Goal: Task Accomplishment & Management: Manage account settings

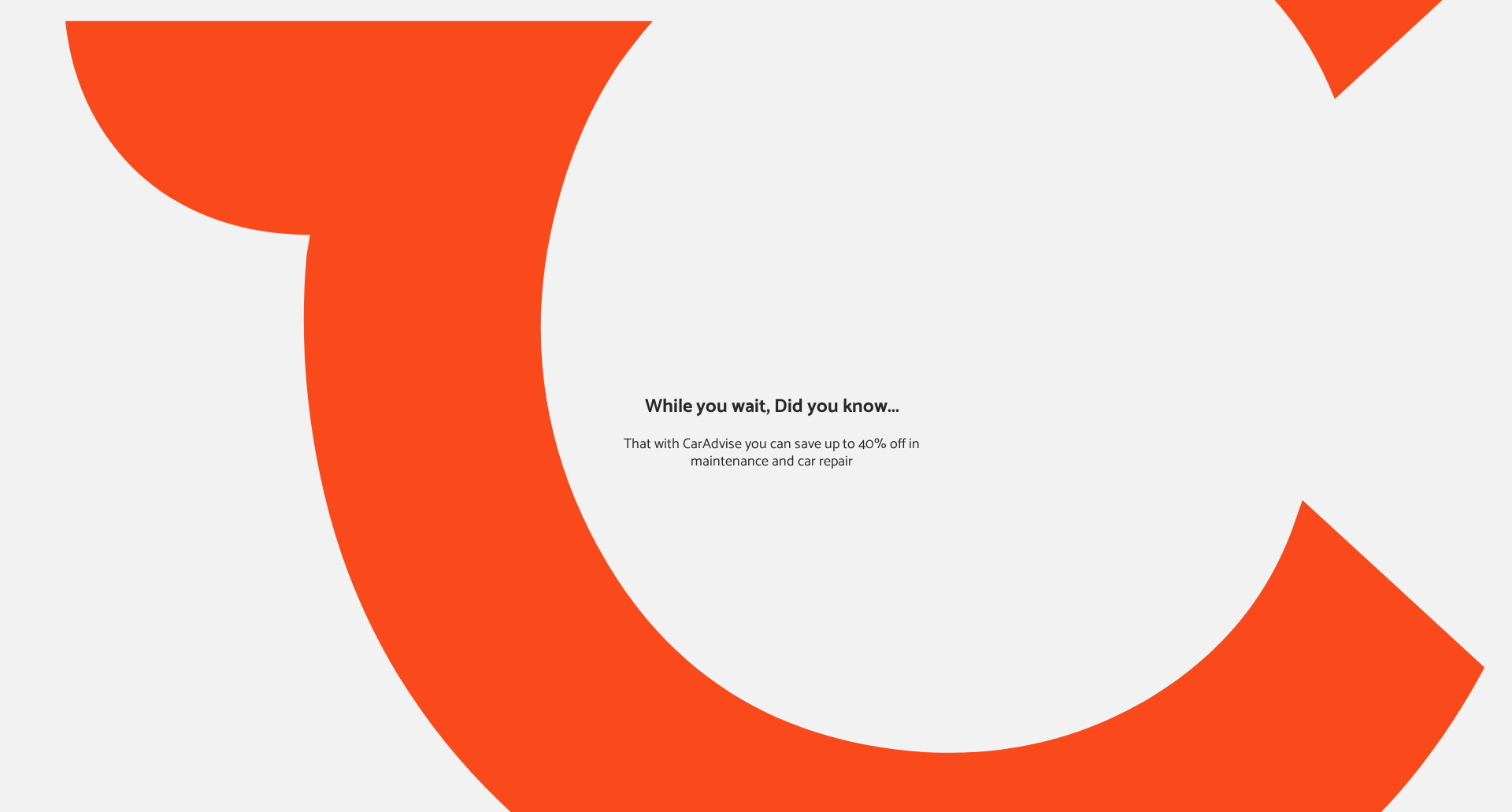
type input "*****"
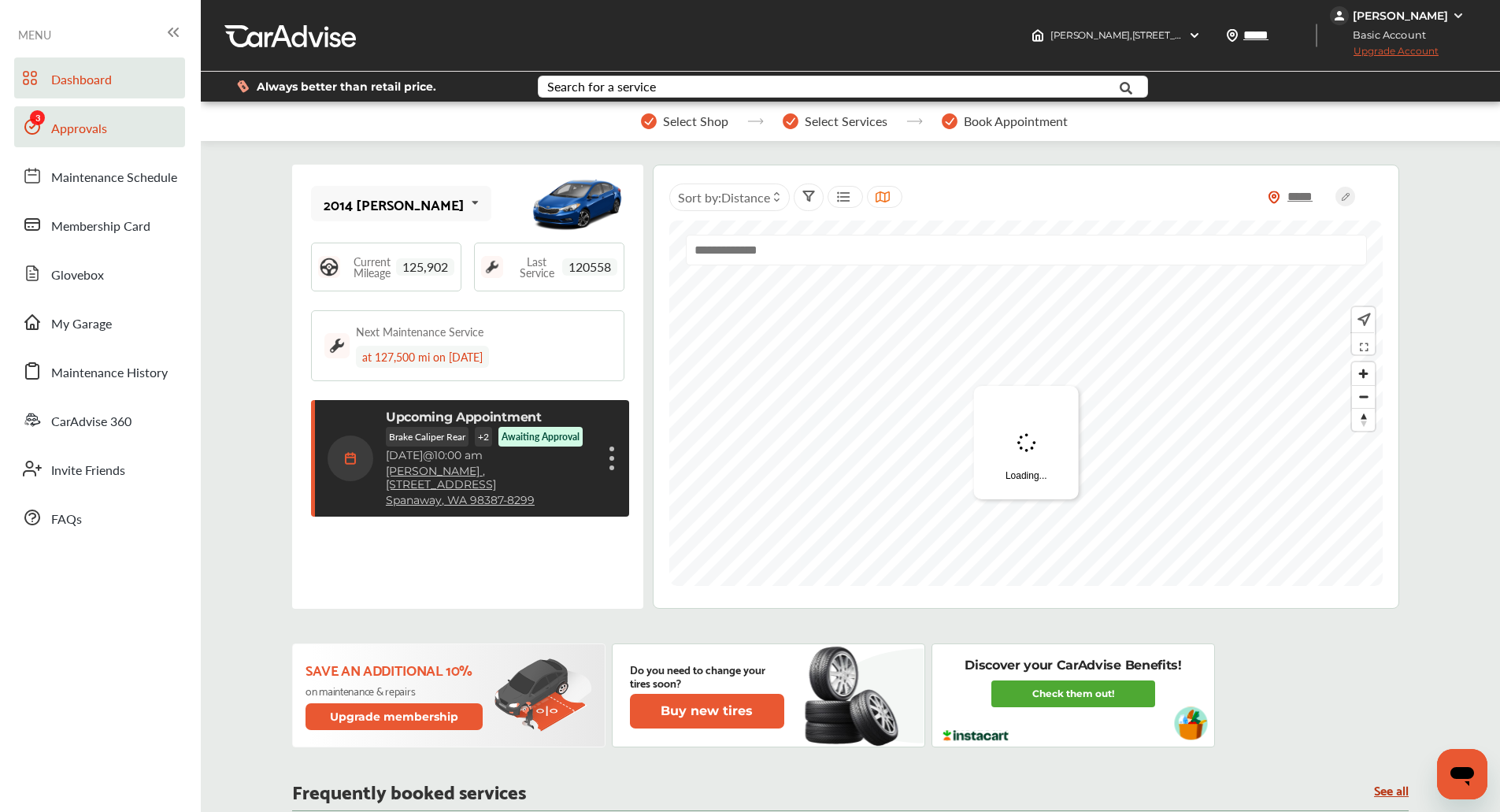
drag, startPoint x: 113, startPoint y: 128, endPoint x: 130, endPoint y: 108, distance: 26.2
click at [113, 128] on link "Approvals" at bounding box center [99, 126] width 171 height 41
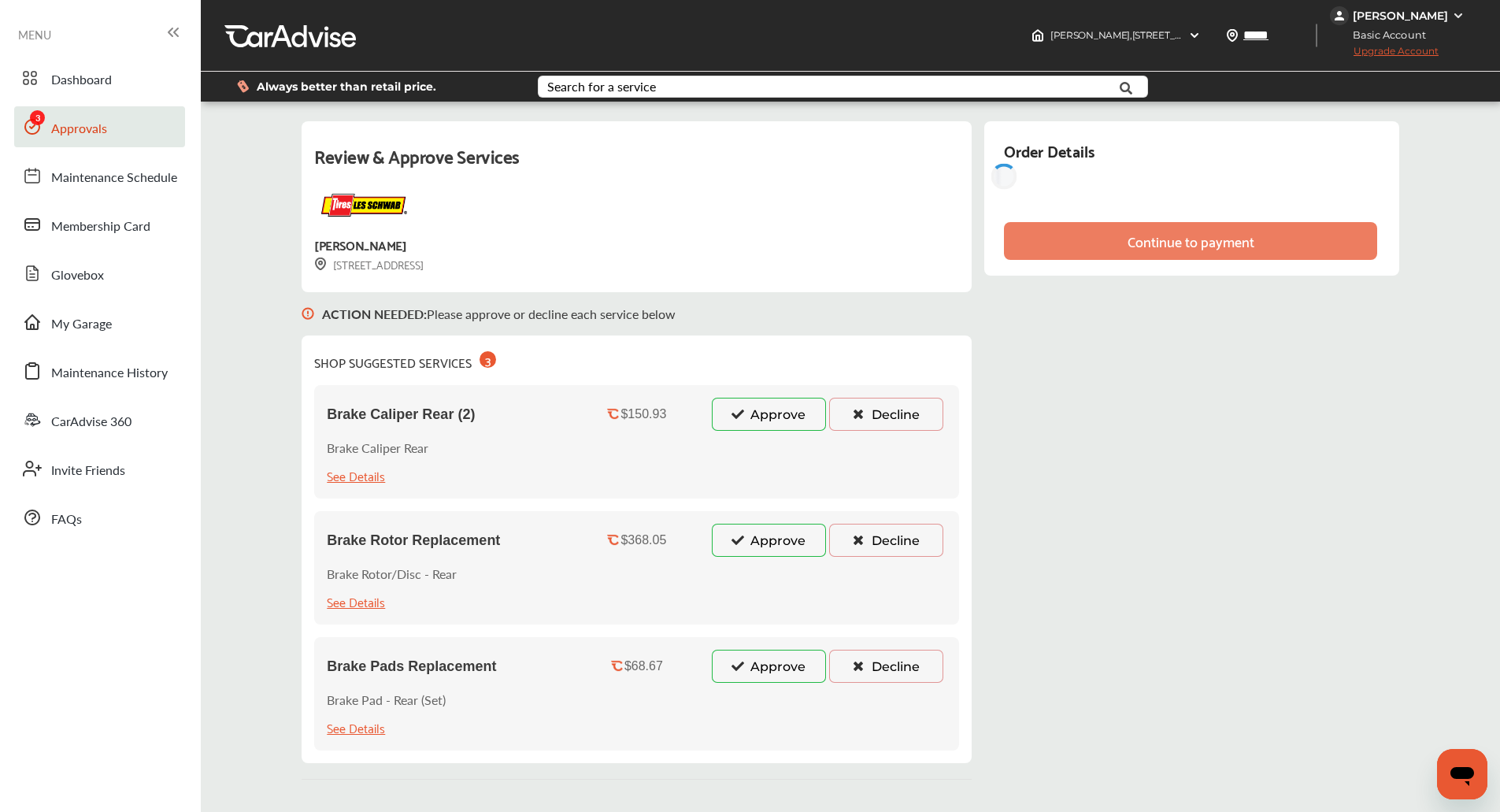
click at [120, 117] on link "Approvals" at bounding box center [99, 126] width 171 height 41
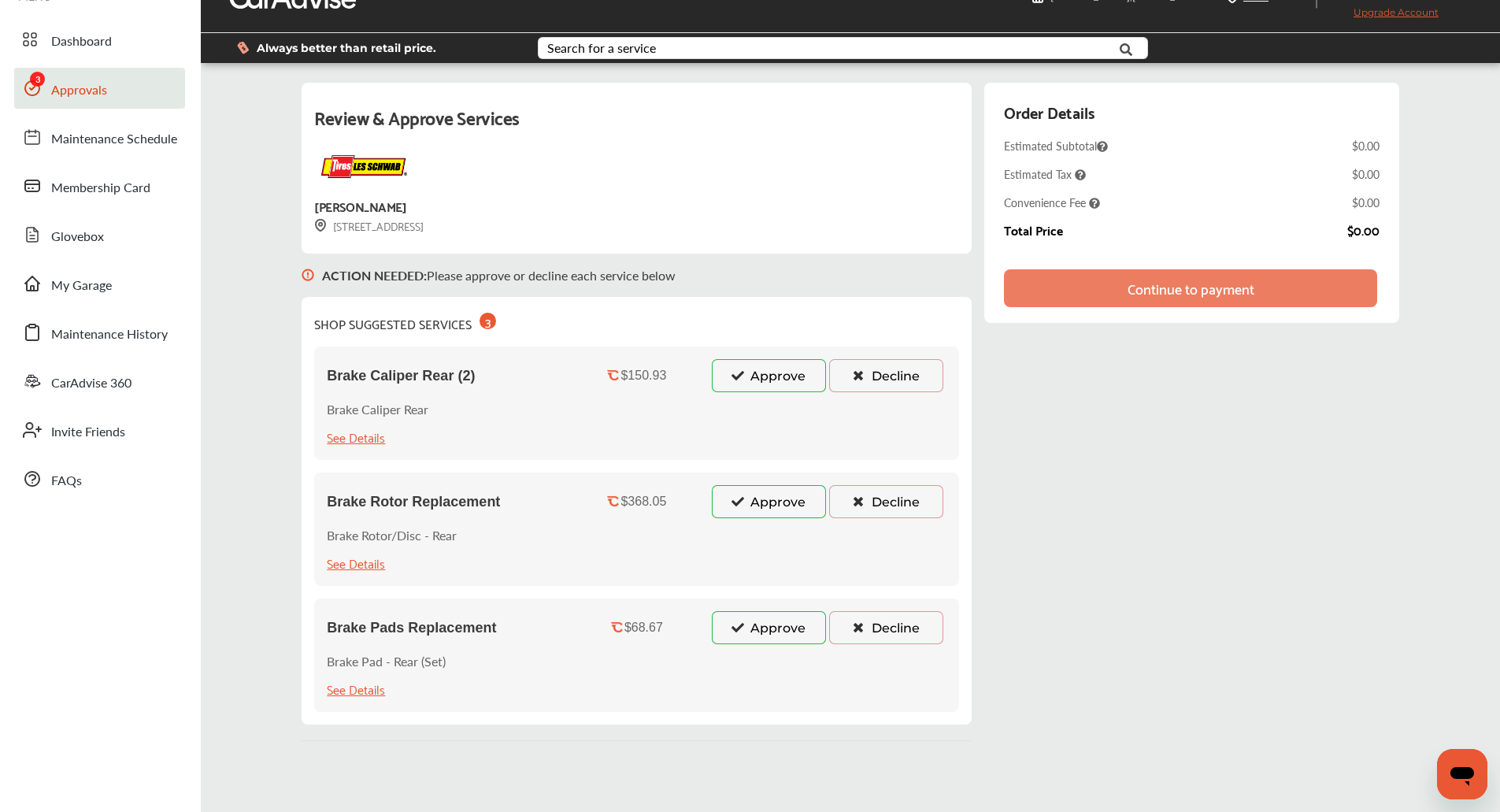
scroll to position [38, 0]
click at [779, 374] on button "Approve" at bounding box center [769, 376] width 114 height 33
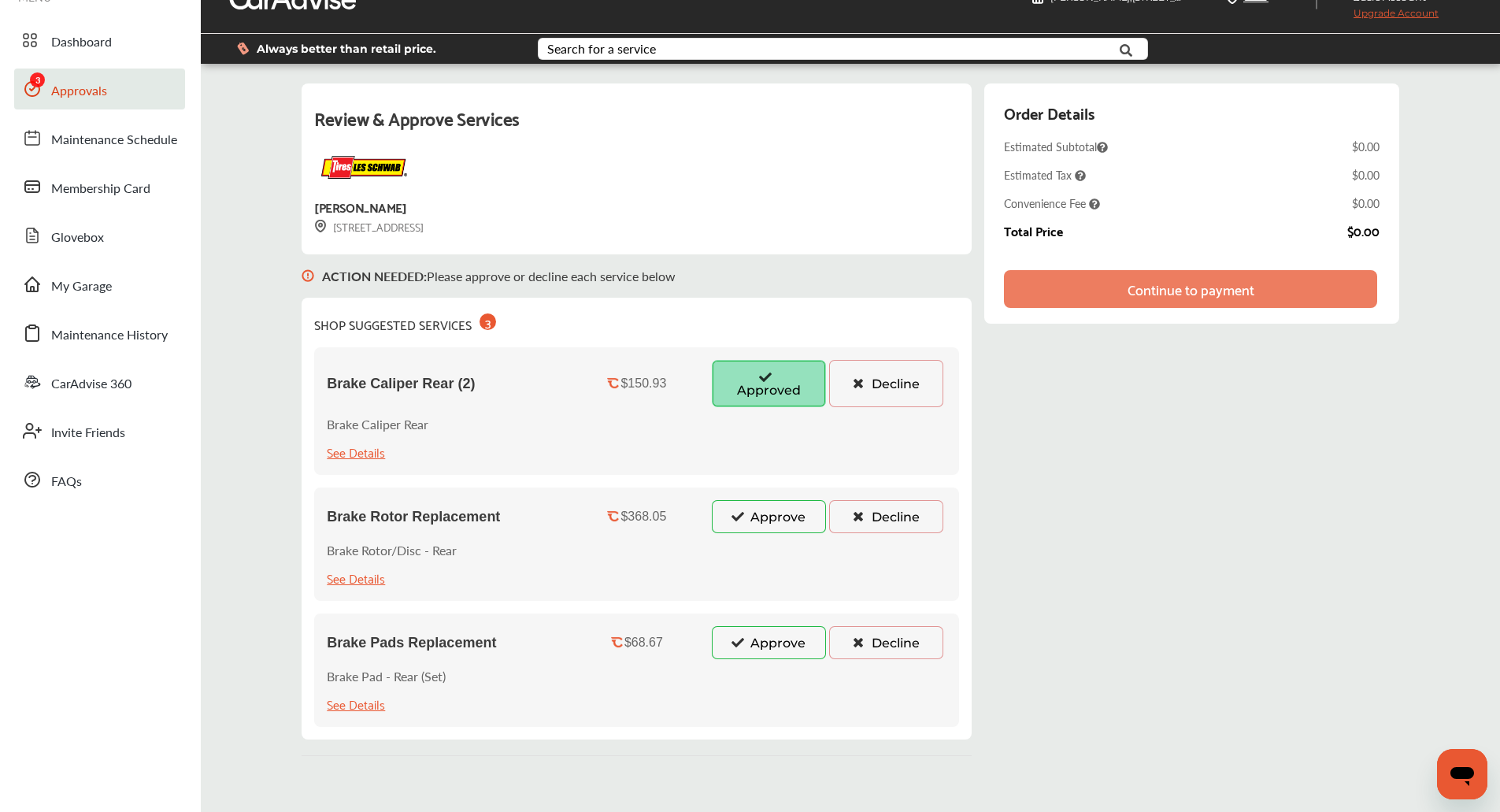
click at [751, 512] on button "Approve" at bounding box center [769, 516] width 114 height 33
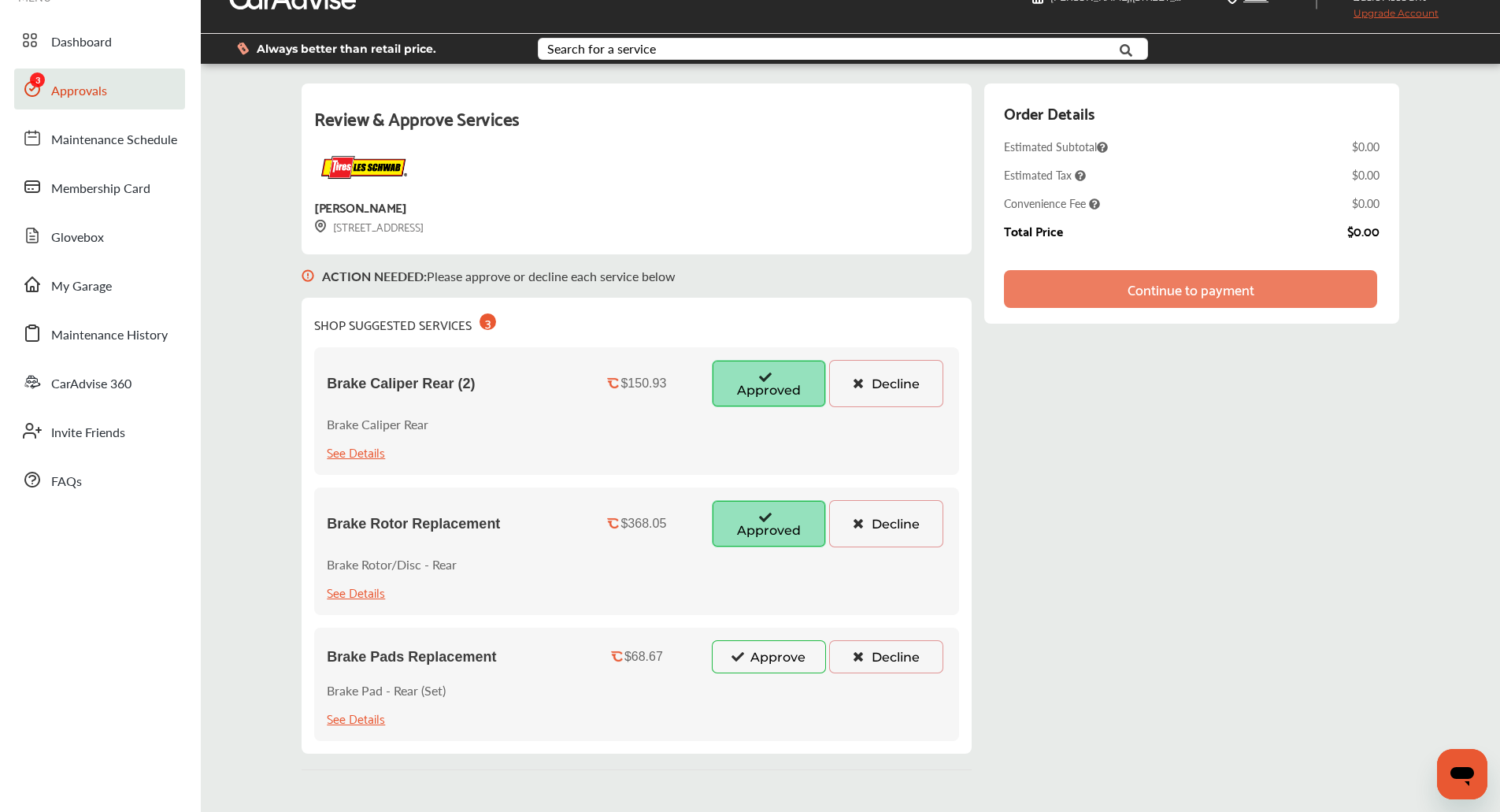
click at [731, 655] on button "Approve" at bounding box center [769, 656] width 114 height 33
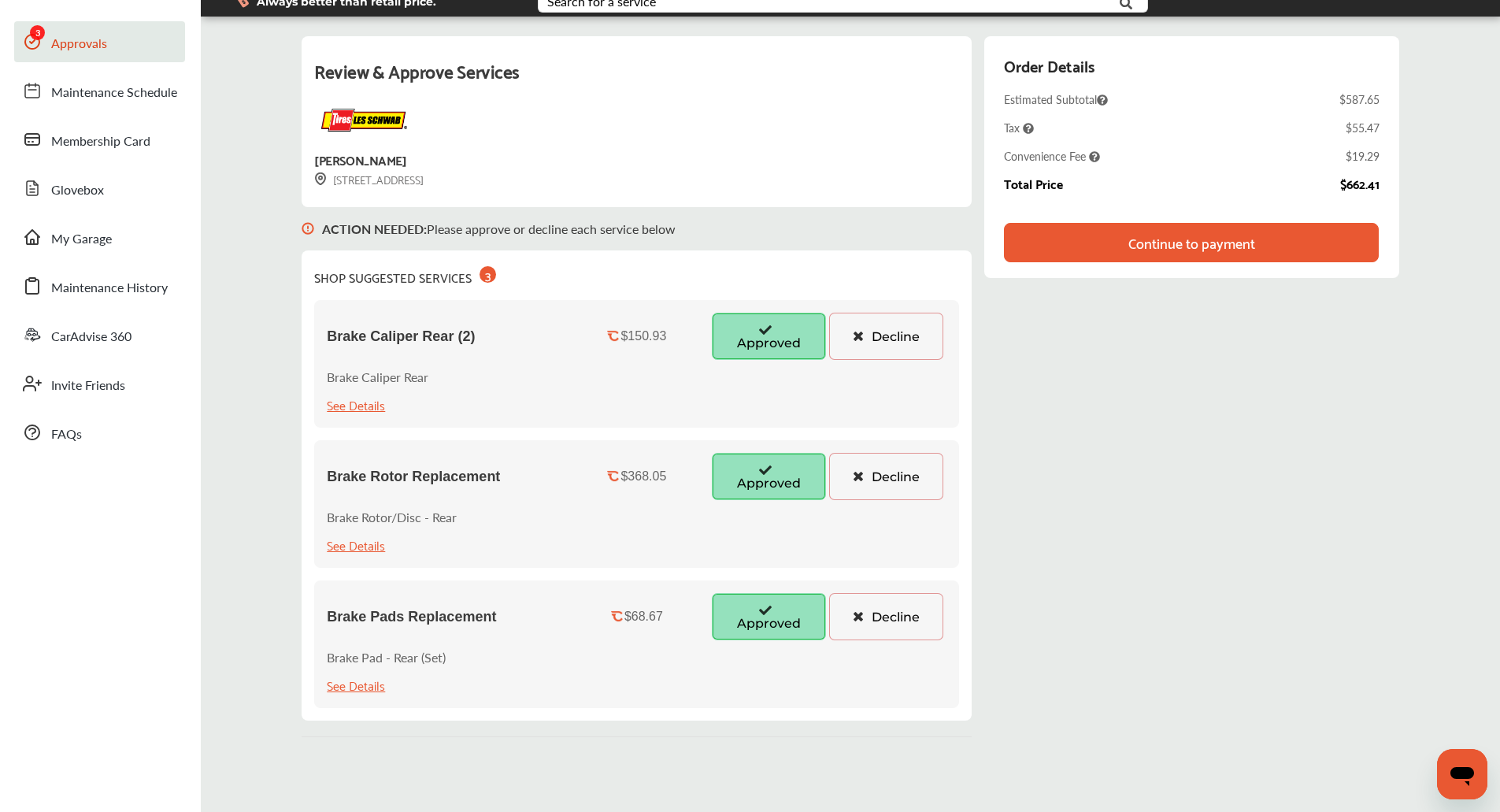
scroll to position [0, 0]
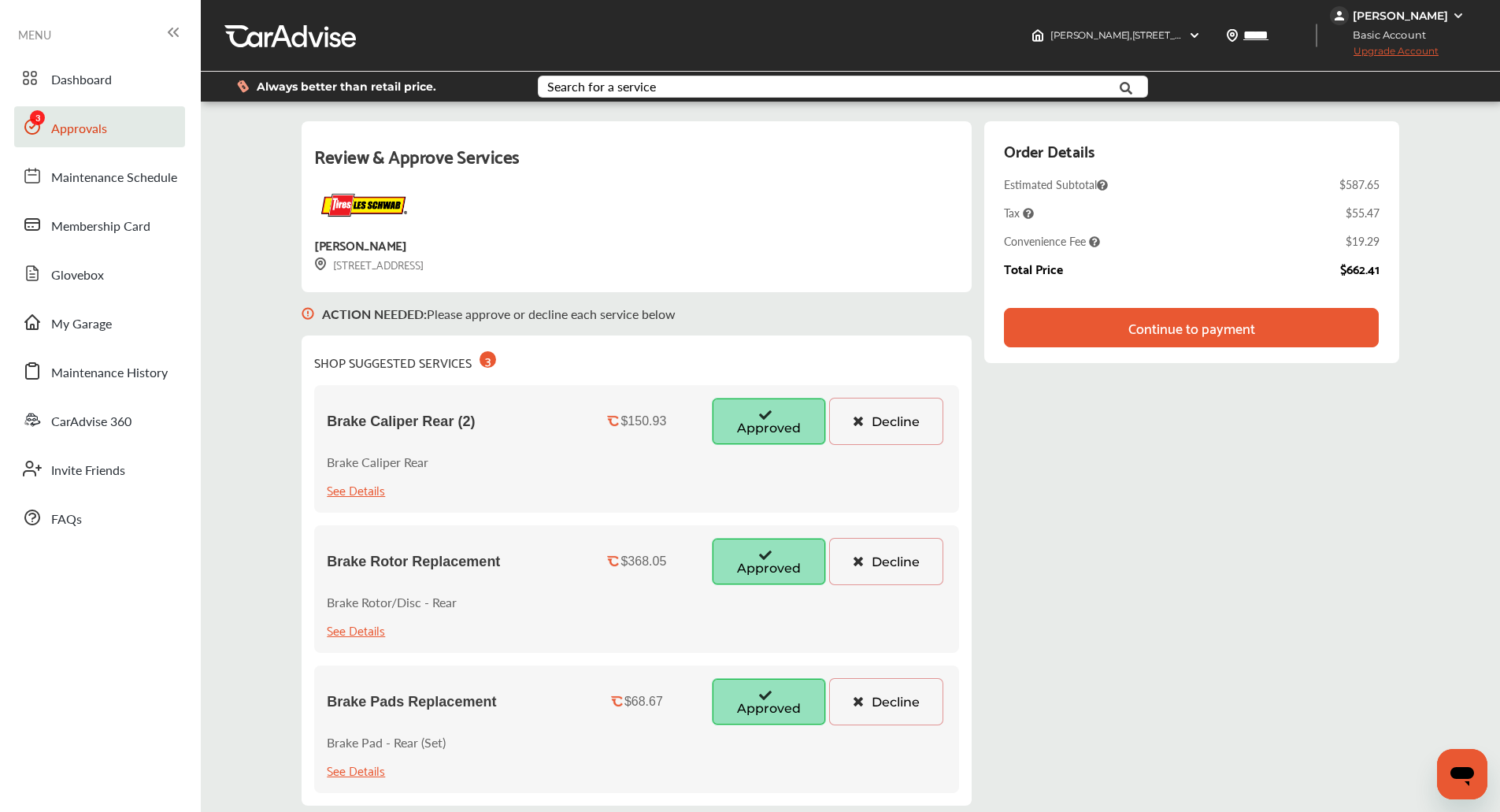
click at [1457, 12] on img at bounding box center [1458, 15] width 12 height 12
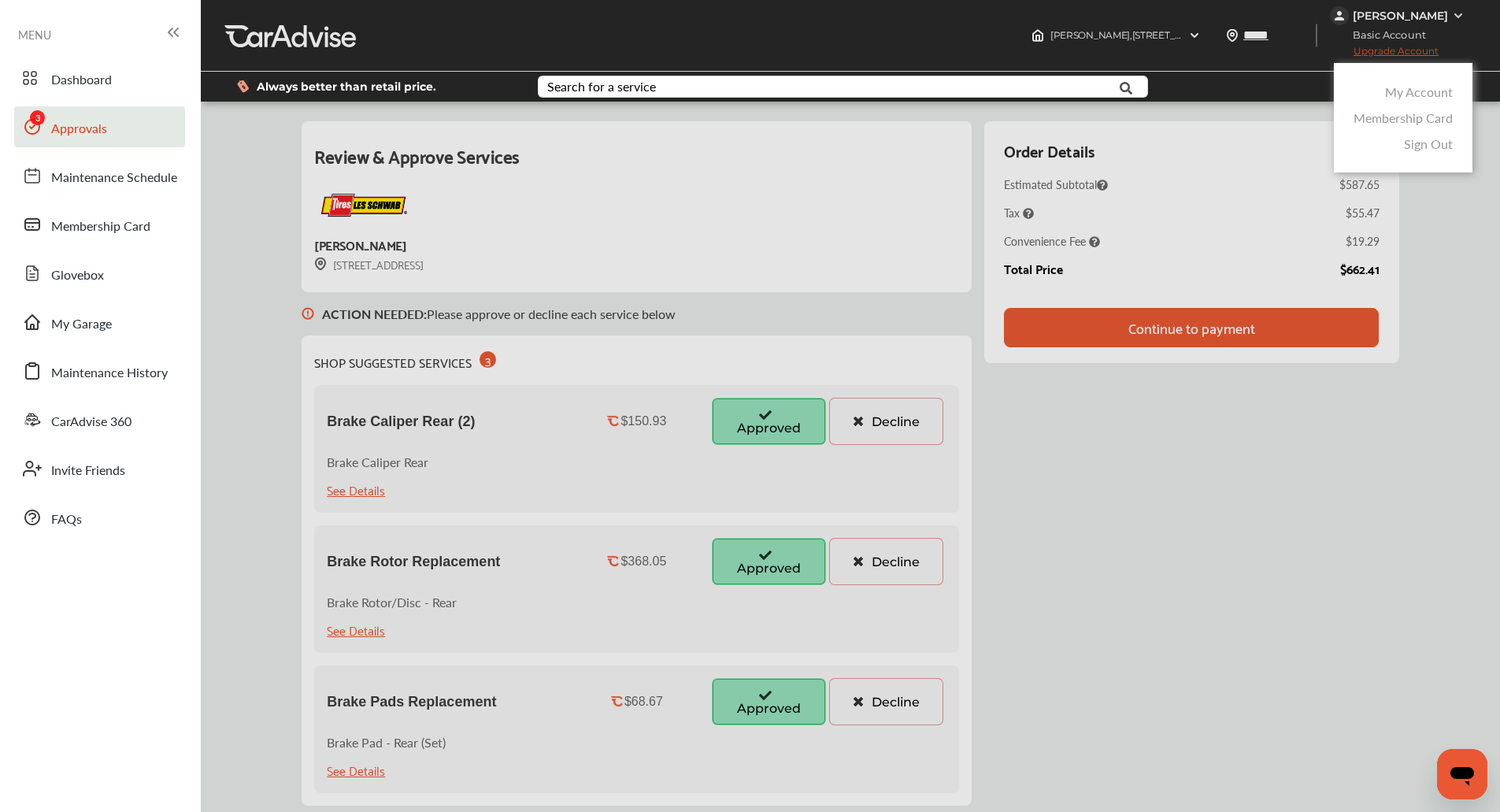
click at [1418, 93] on link "My Account" at bounding box center [1419, 91] width 68 height 18
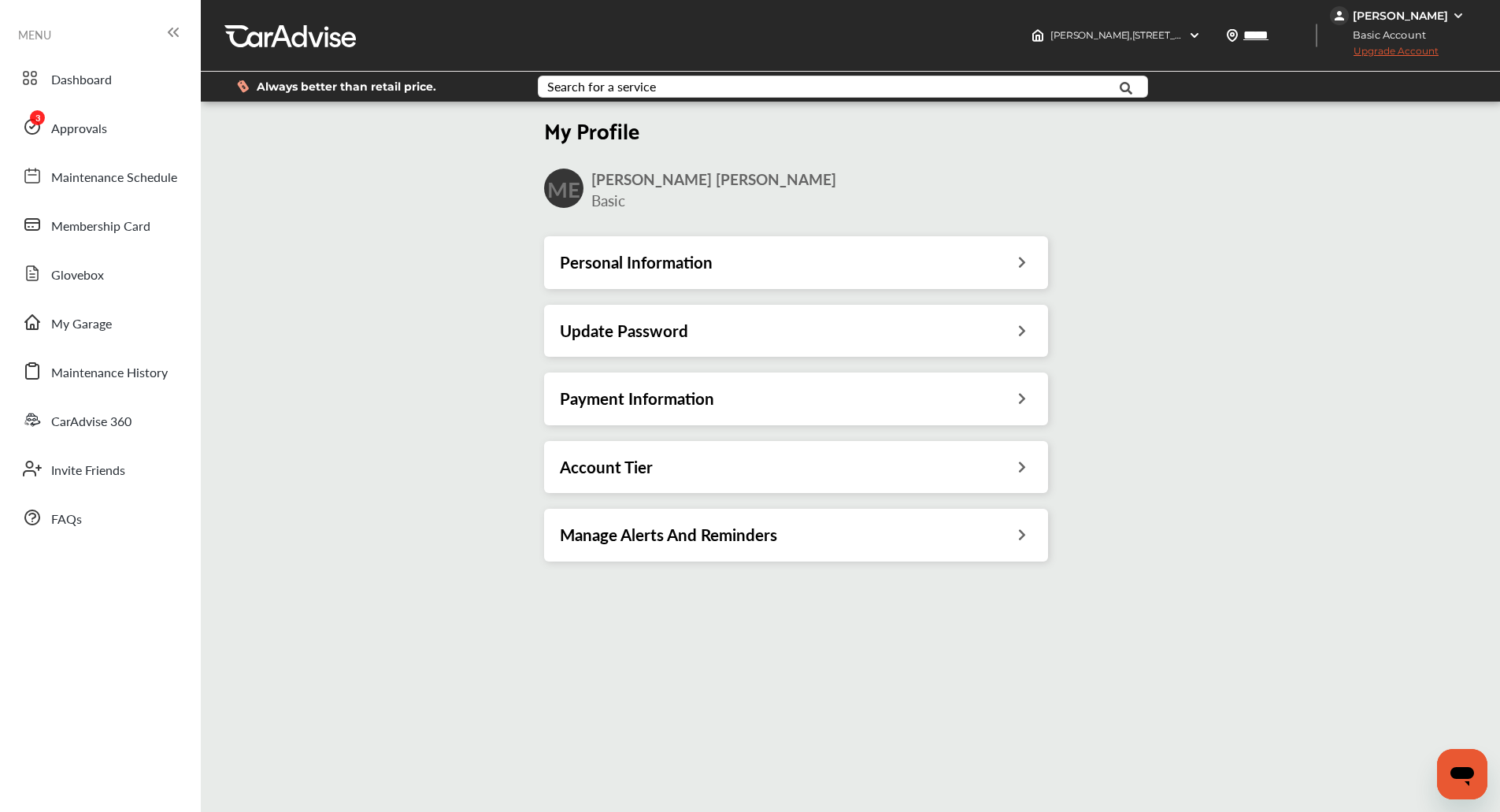
click at [646, 468] on h3 "Account Tier" at bounding box center [607, 467] width 93 height 21
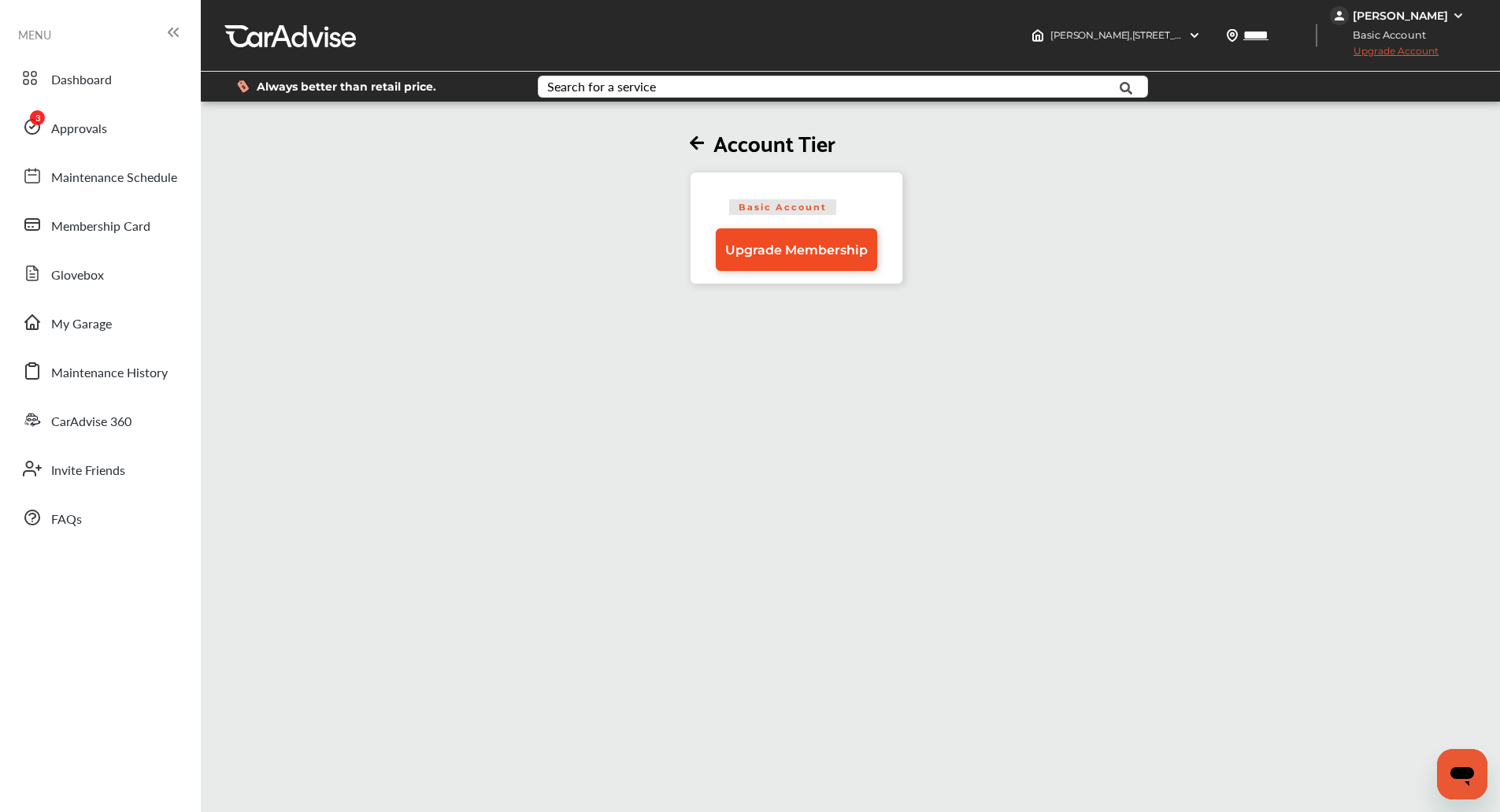
click at [864, 237] on link "Upgrade Membership" at bounding box center [796, 249] width 161 height 42
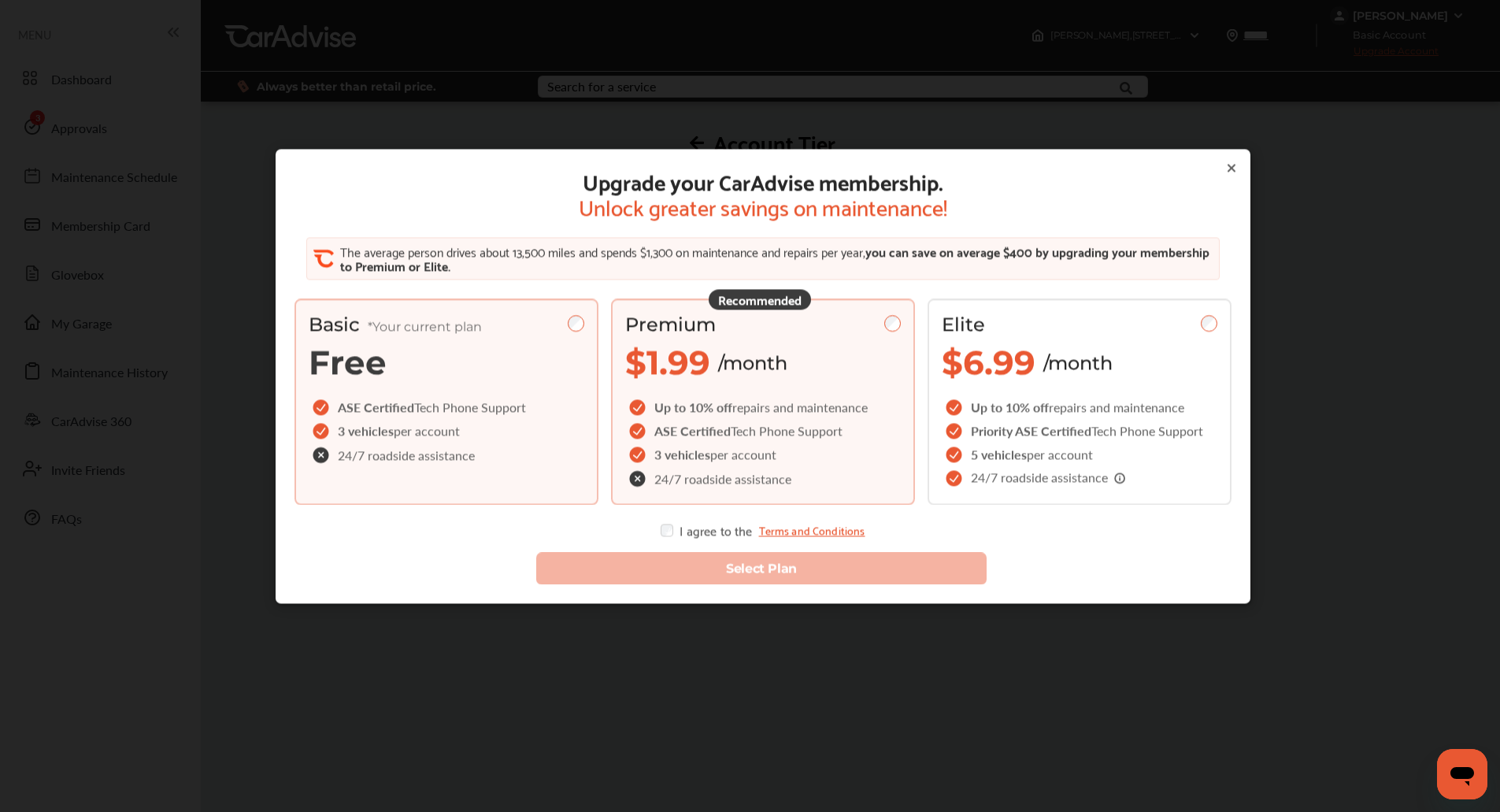
click at [758, 326] on div "Premium" at bounding box center [763, 324] width 275 height 23
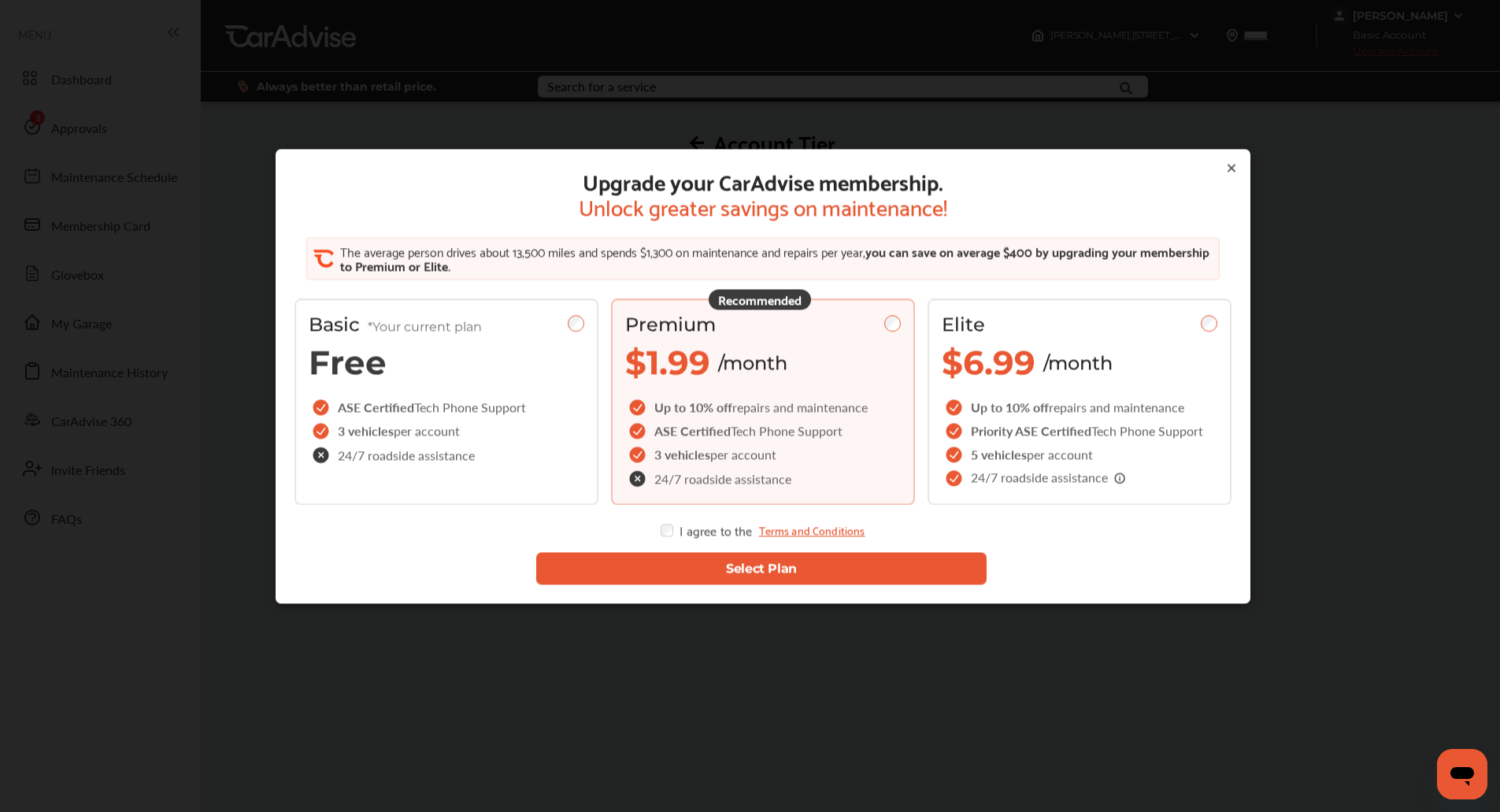
click at [670, 565] on button "Select Plan" at bounding box center [762, 569] width 451 height 32
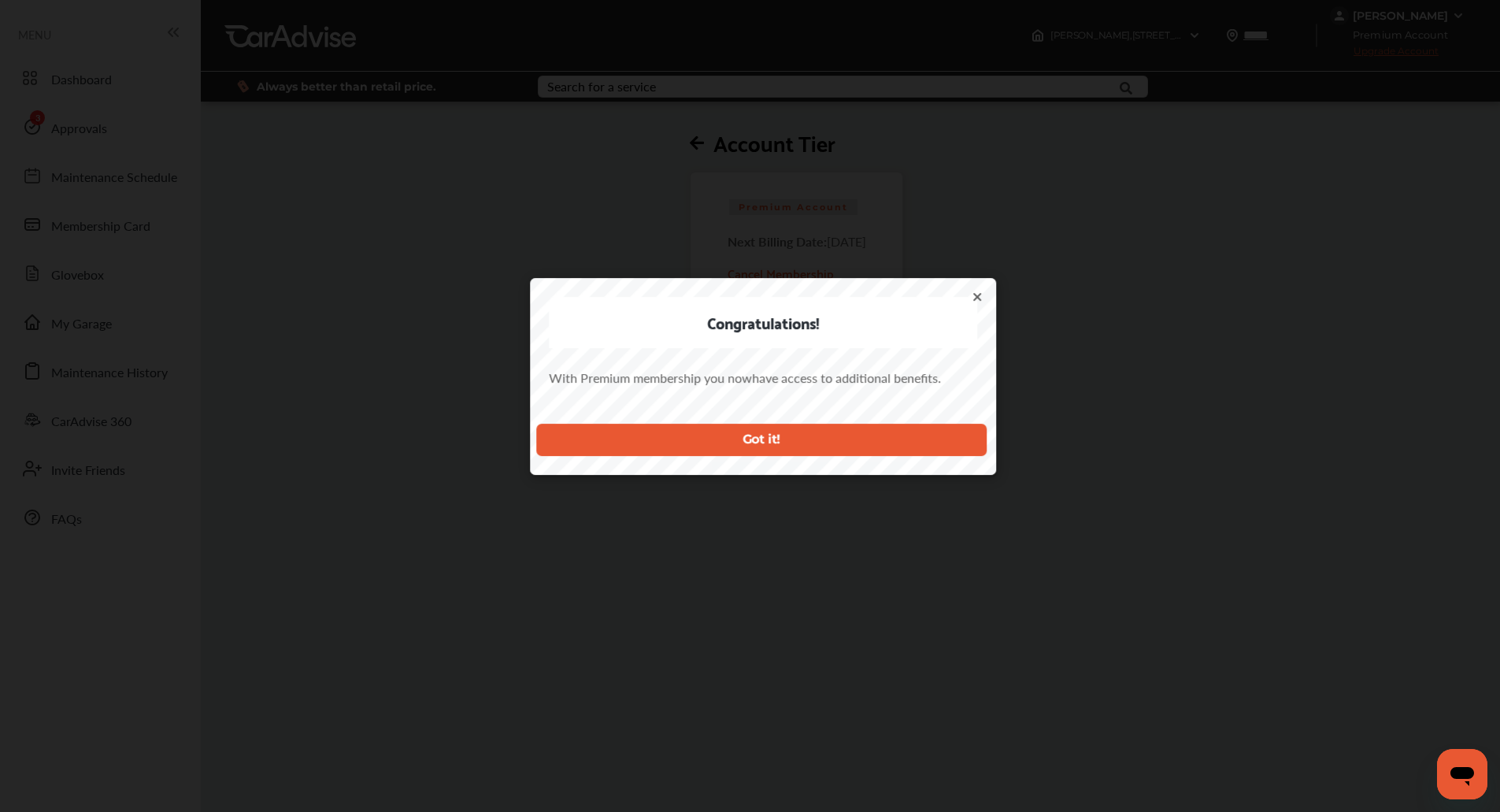
click at [716, 450] on button "Got it!" at bounding box center [762, 439] width 451 height 32
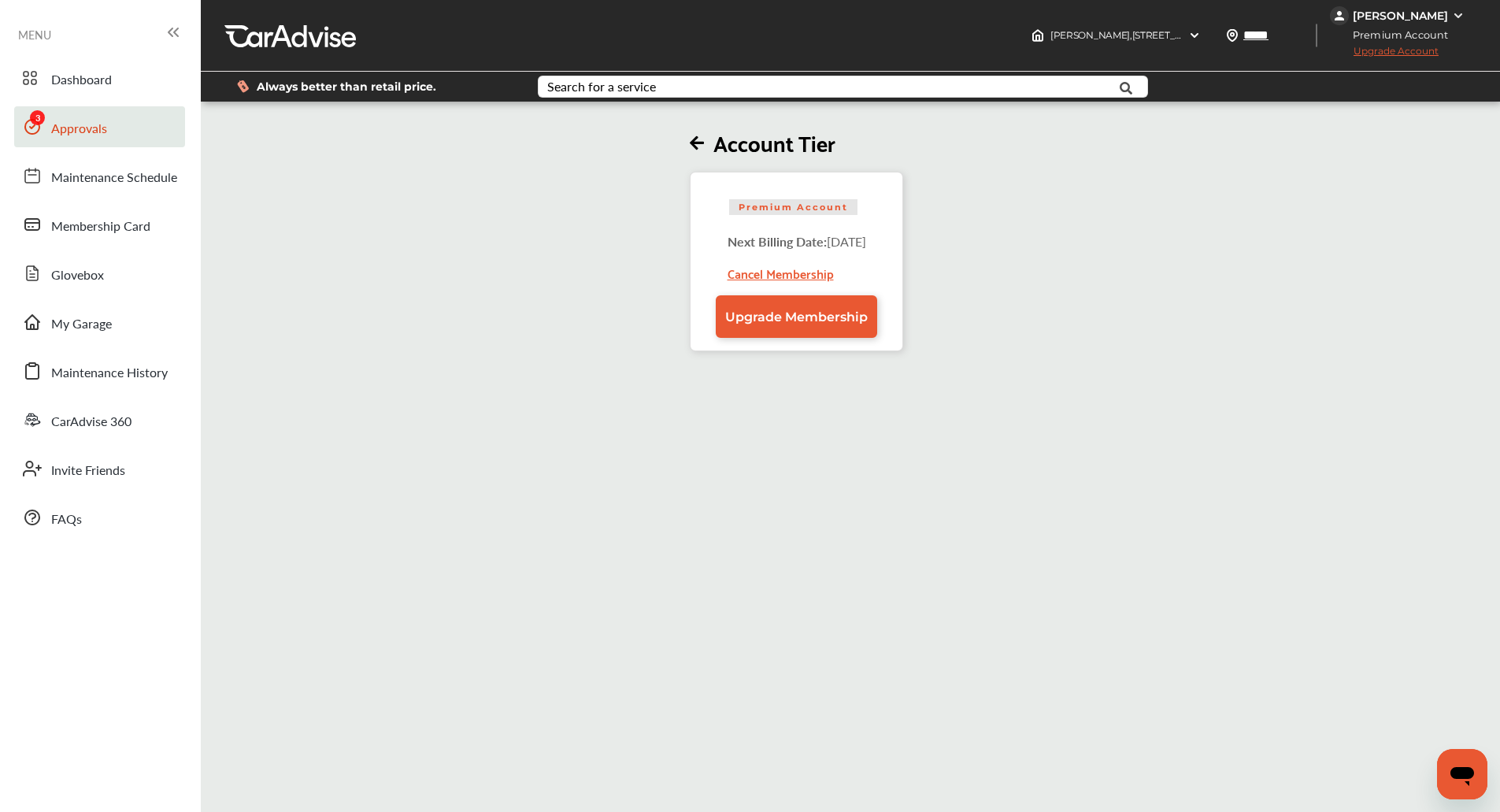
click at [45, 124] on link "Approvals" at bounding box center [99, 126] width 171 height 41
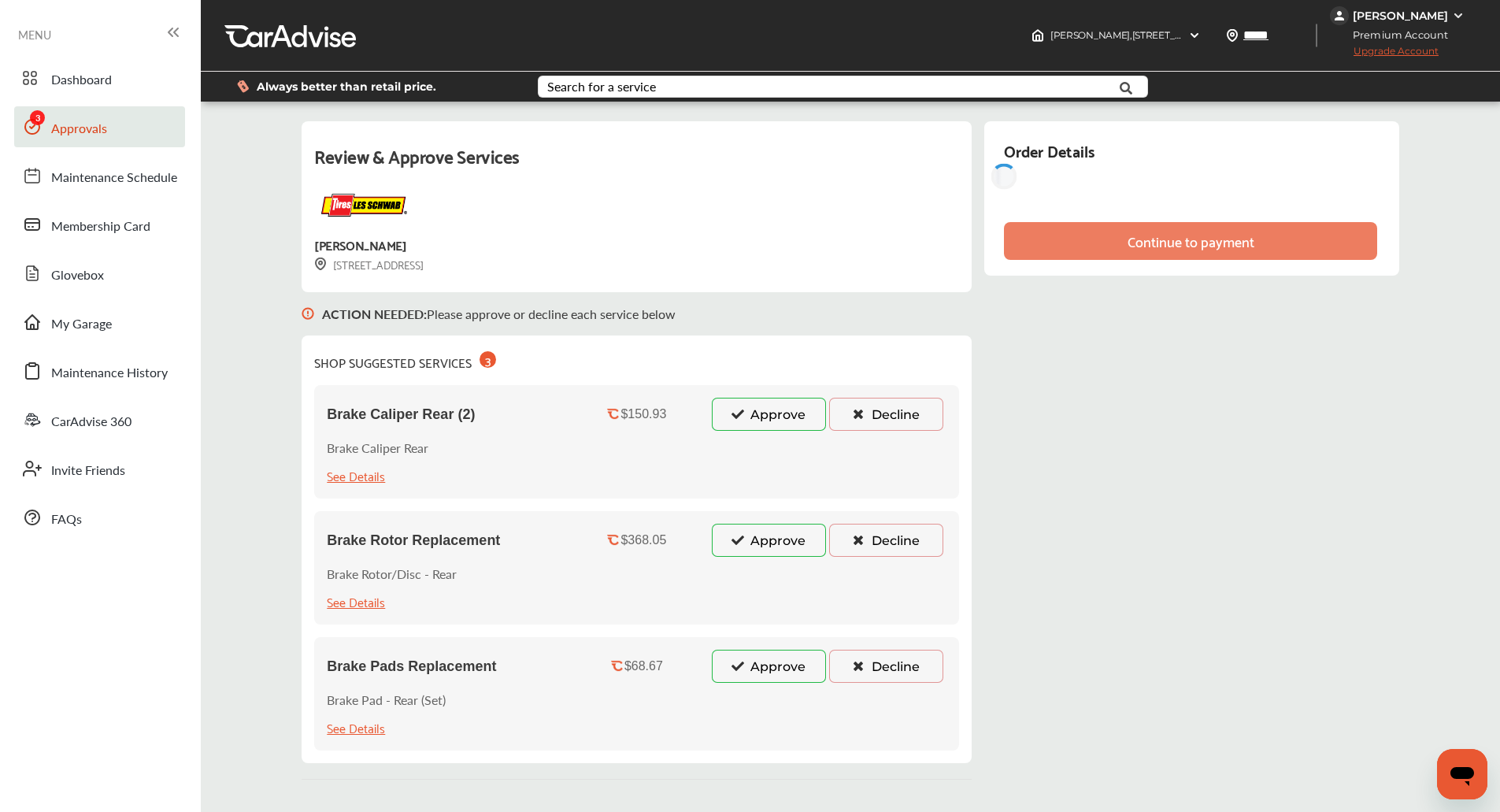
click at [763, 406] on button "Approve" at bounding box center [769, 414] width 114 height 33
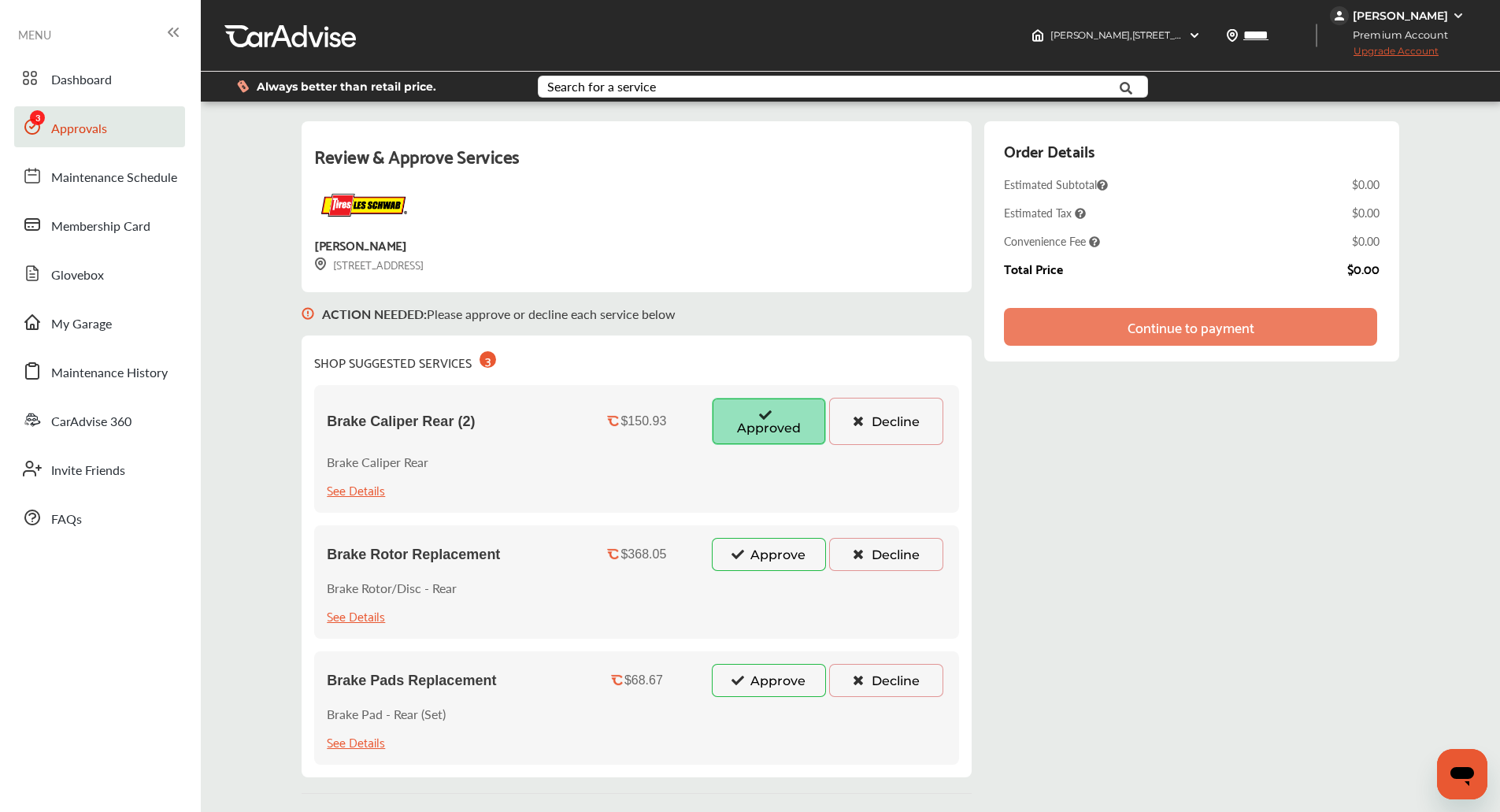
click at [742, 549] on icon at bounding box center [738, 554] width 15 height 11
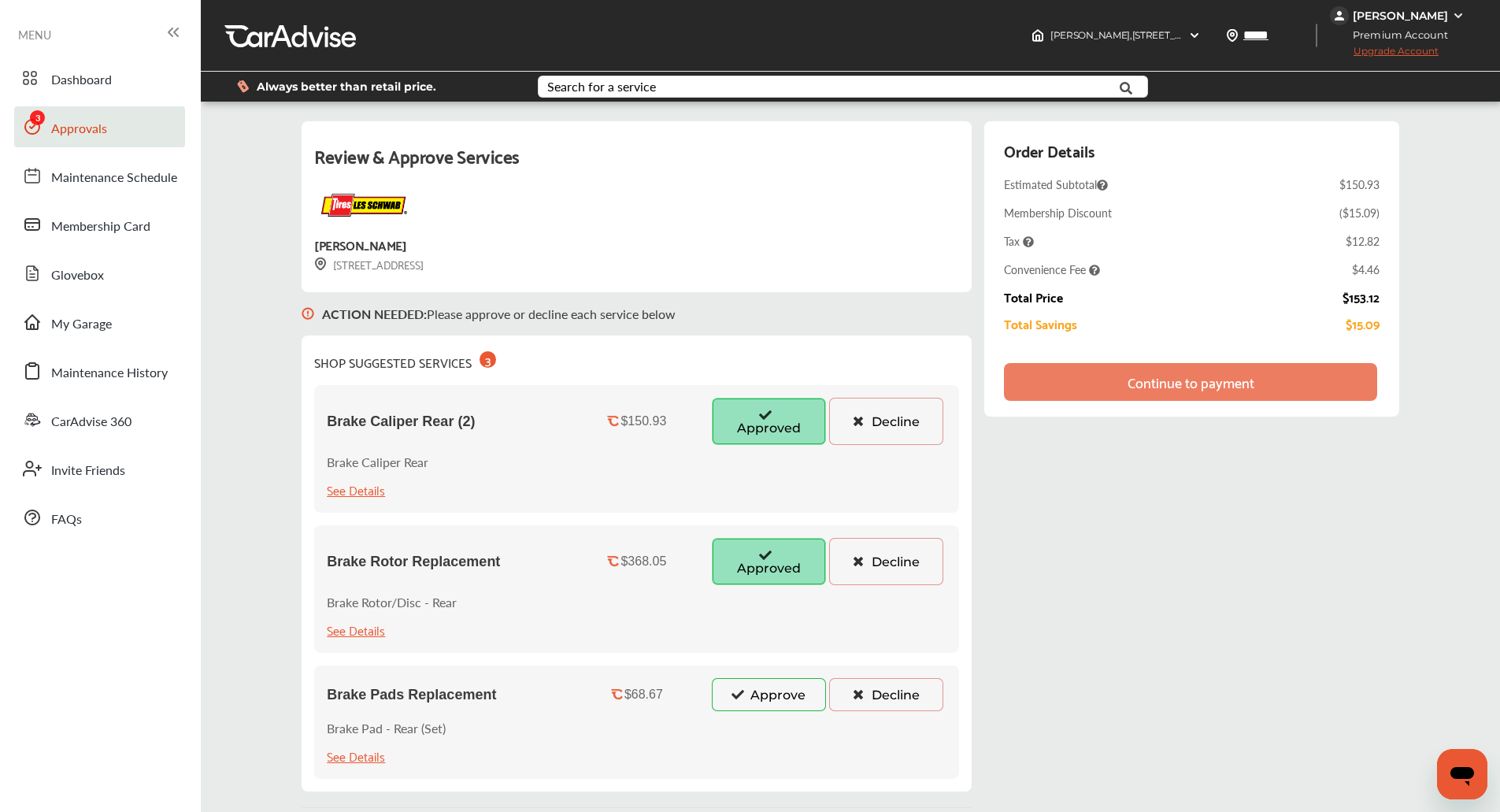
click at [732, 698] on icon at bounding box center [738, 694] width 15 height 11
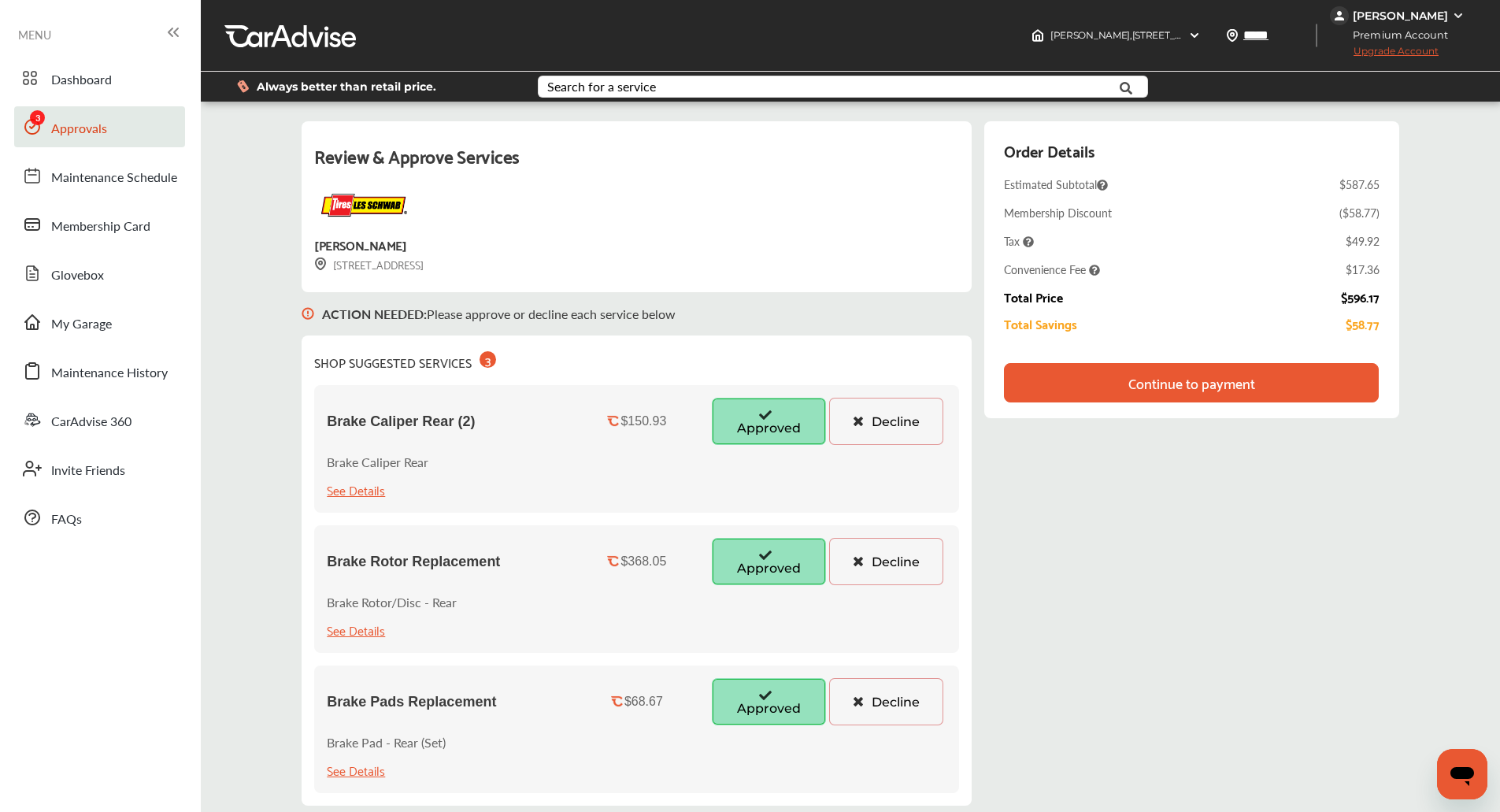
click at [1419, 378] on div "Review & Approve Services [PERSON_NAME] [STREET_ADDRESS] ACTION NEEDED : Please…" at bounding box center [850, 472] width 1292 height 717
click at [1261, 394] on div "Continue to payment" at bounding box center [1191, 383] width 375 height 40
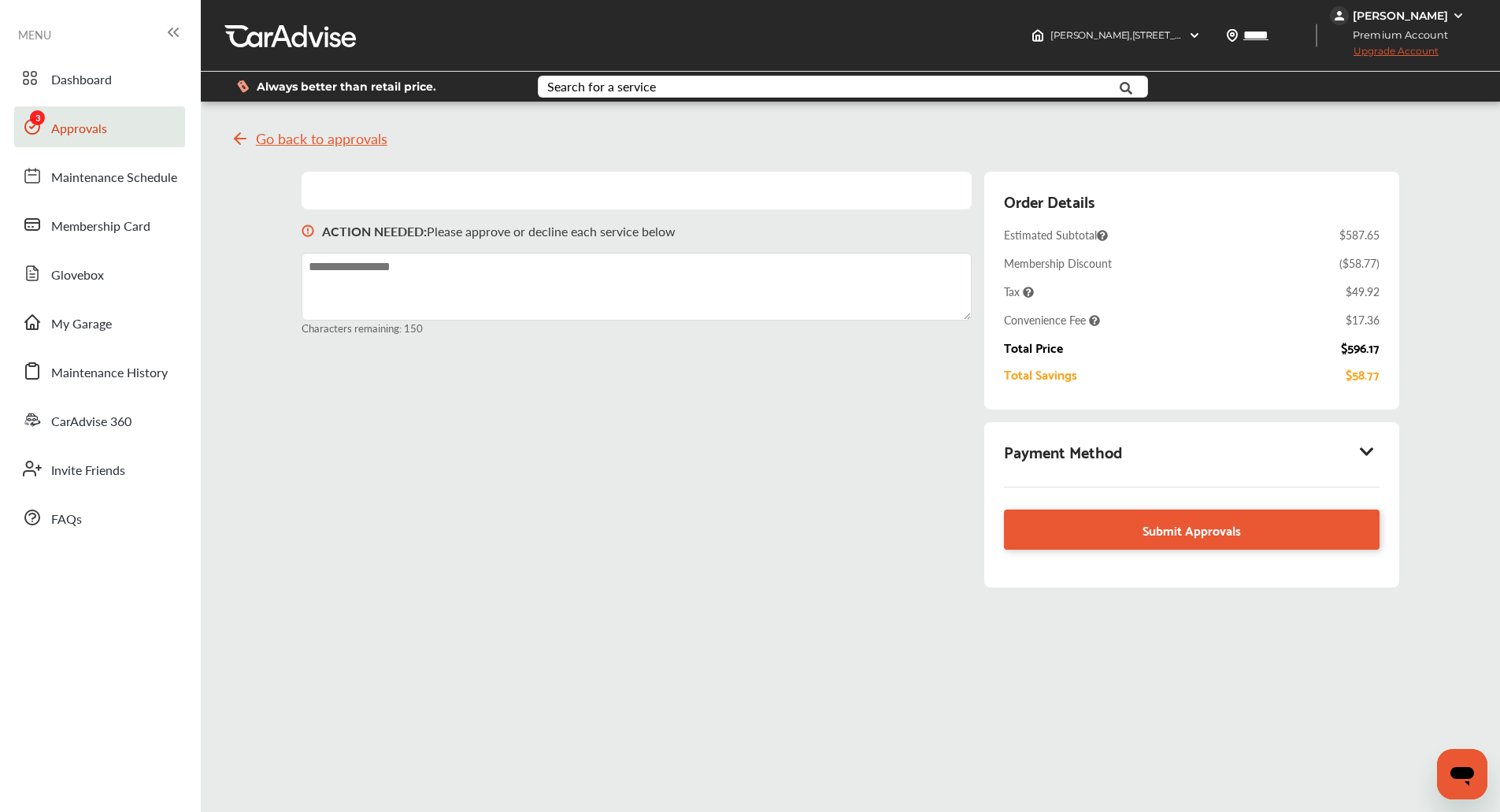
click at [1372, 439] on div "Payment Method" at bounding box center [1191, 451] width 375 height 26
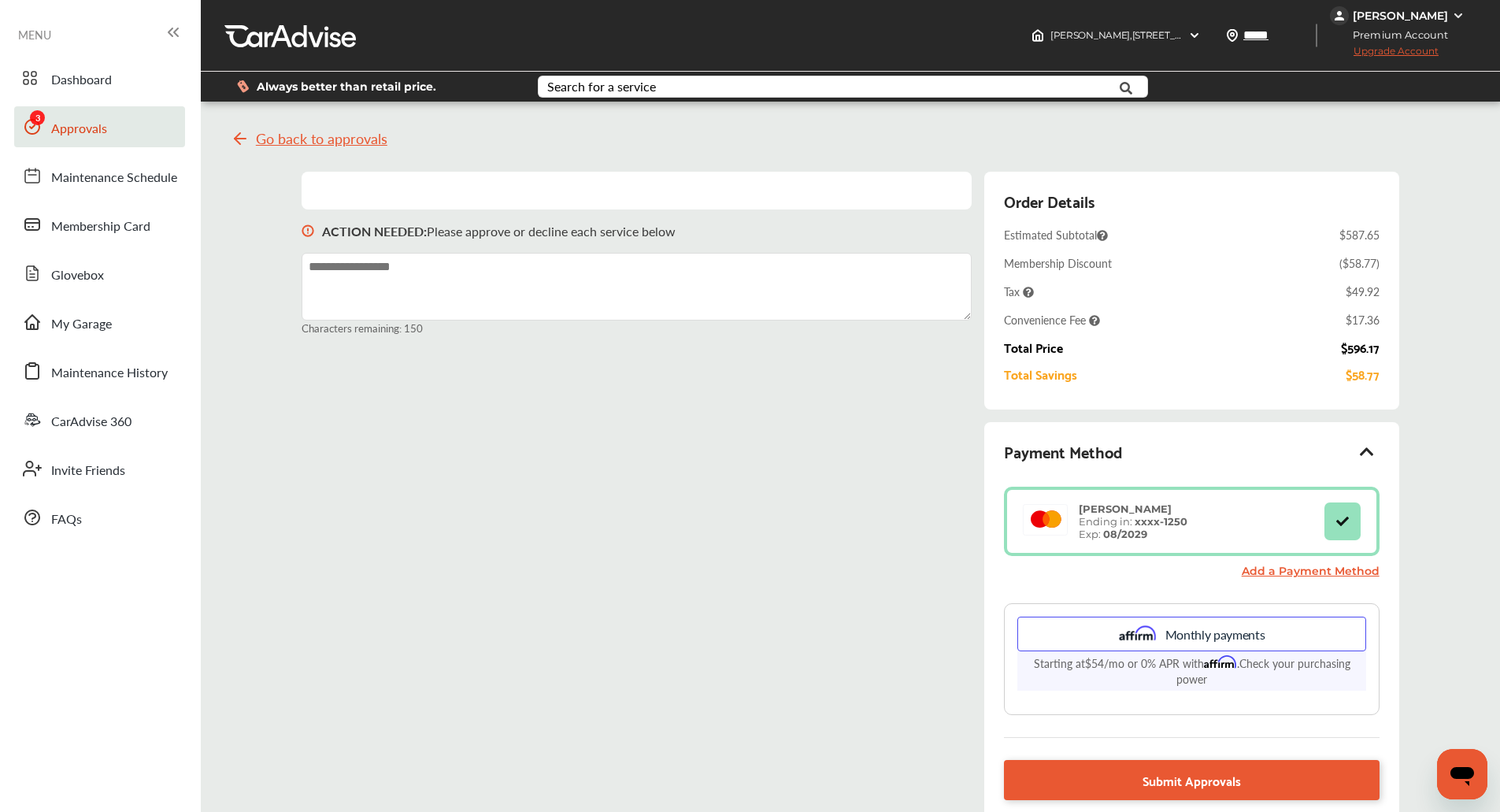
click at [1410, 441] on div "Go back to approvals ACTION NEEDED : Please approve or decline each service bel…" at bounding box center [850, 487] width 1292 height 748
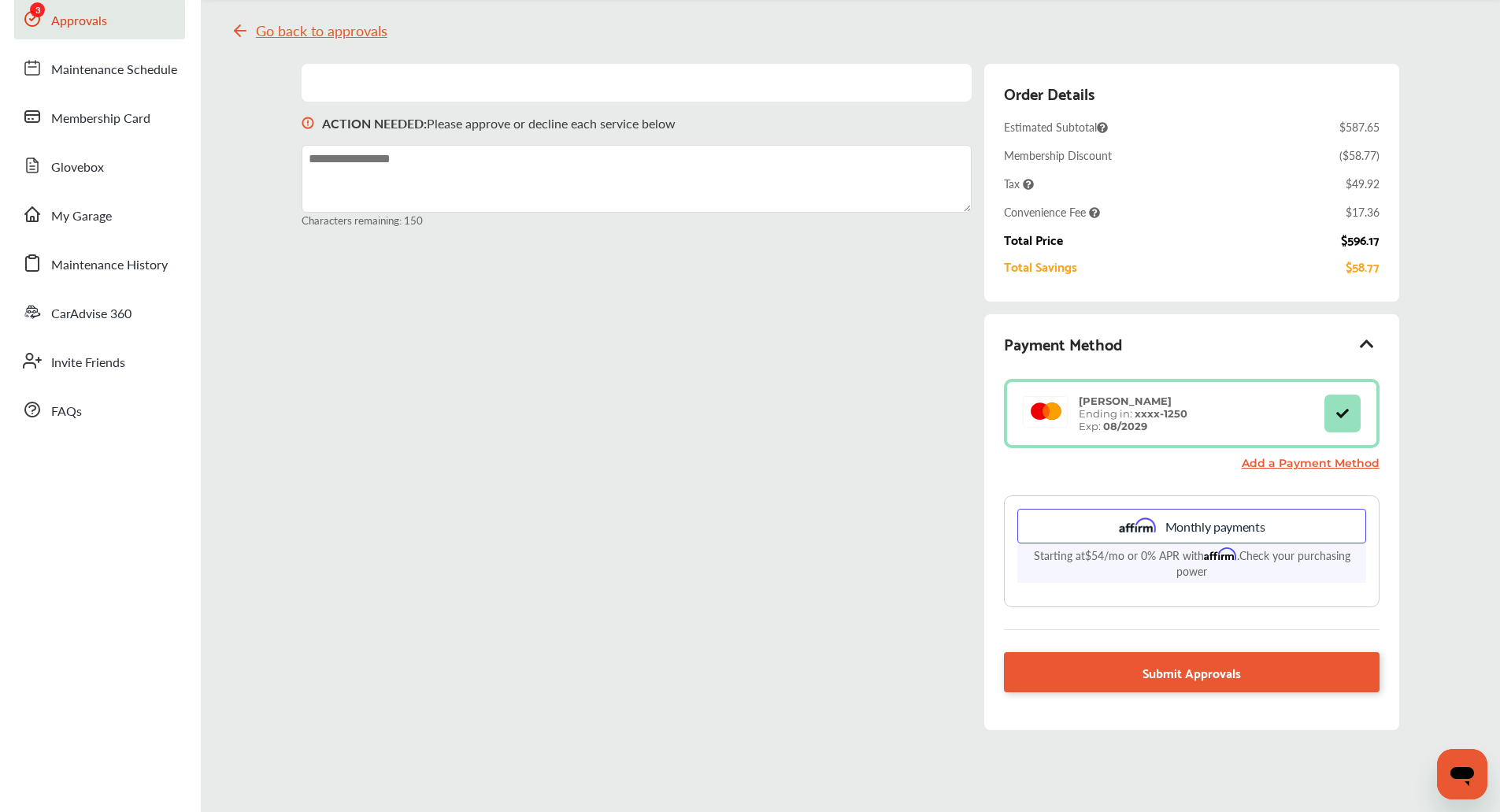
scroll to position [108, 0]
click at [1118, 672] on link "Submit Approvals" at bounding box center [1191, 671] width 375 height 41
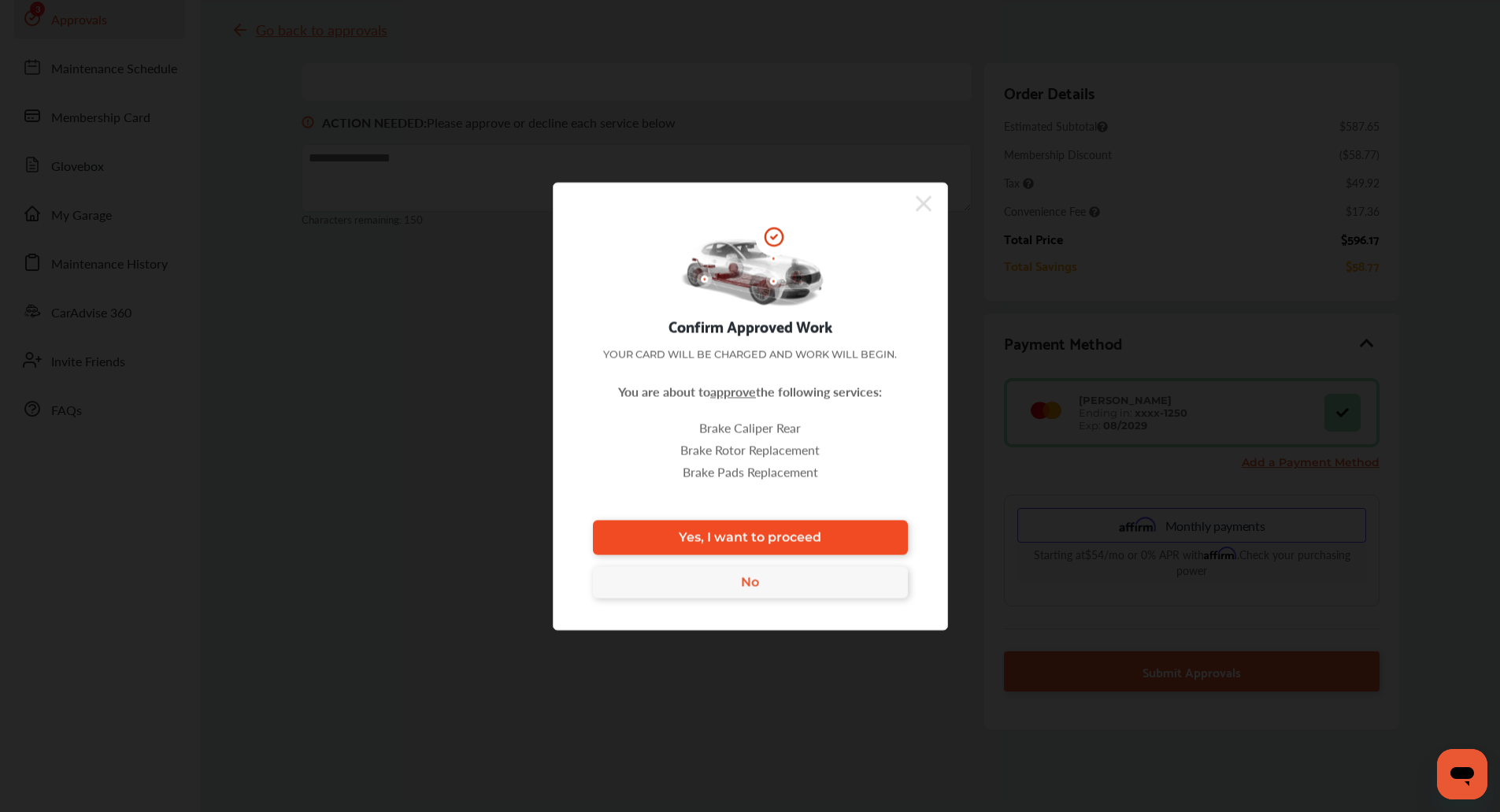
click at [844, 533] on link "Yes, I want to proceed" at bounding box center [751, 537] width 315 height 35
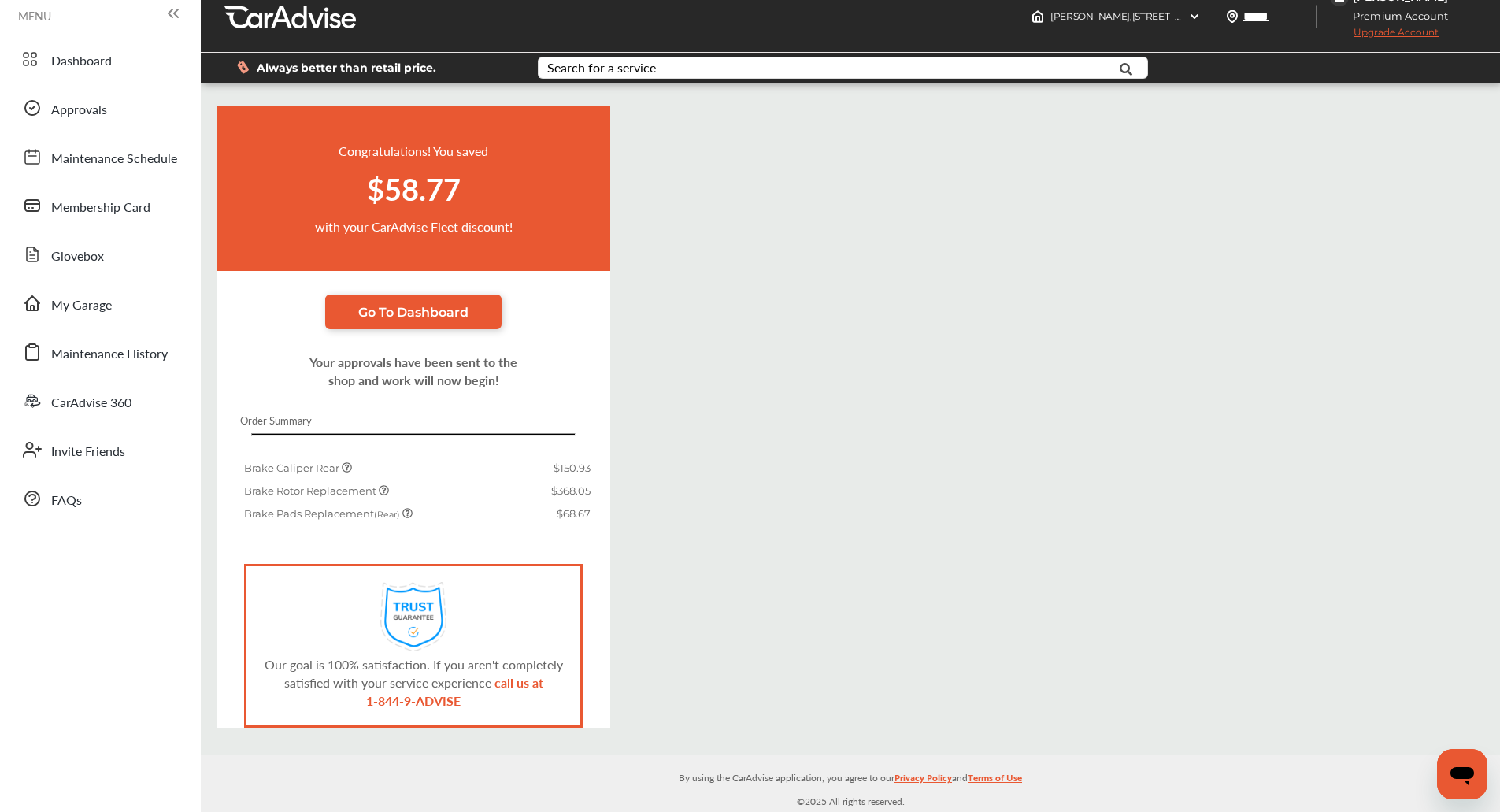
scroll to position [19, 0]
